Goal: Task Accomplishment & Management: Manage account settings

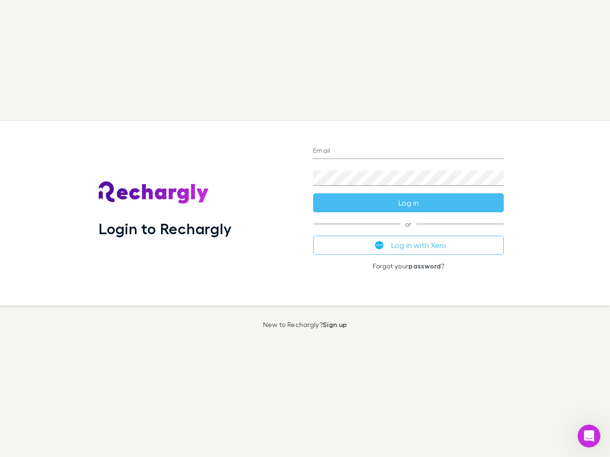
click at [305, 229] on div "Login to Rechargly" at bounding box center [198, 213] width 214 height 185
click at [408, 152] on input "Email" at bounding box center [408, 151] width 191 height 15
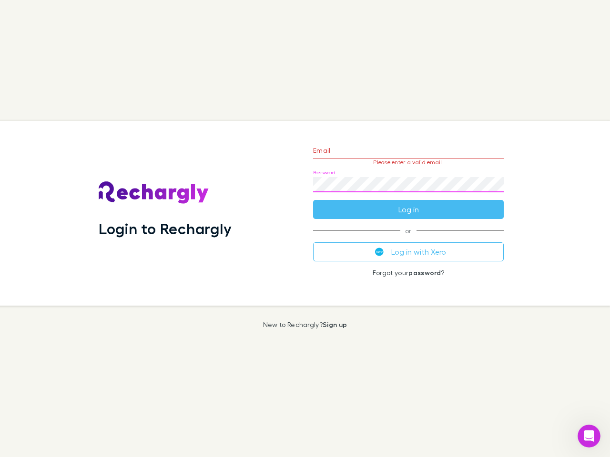
click at [408, 203] on form "Email Please enter a valid email. Password Log in" at bounding box center [408, 177] width 191 height 83
click at [408, 245] on div "Email Please enter a valid email. Password Log in or Log in with Xero Forgot yo…" at bounding box center [408, 213] width 206 height 185
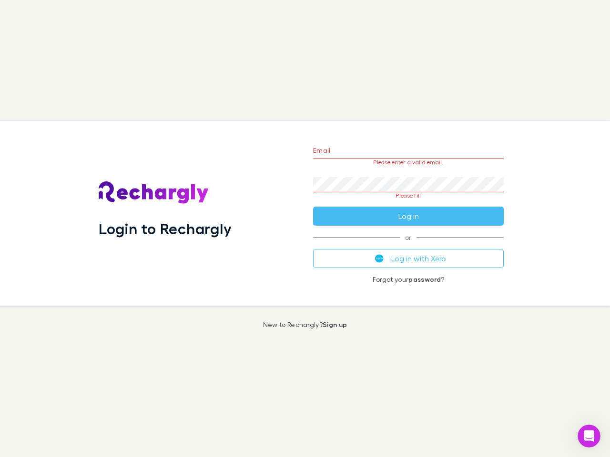
click at [589, 437] on icon "Open Intercom Messenger" at bounding box center [589, 437] width 16 height 16
